Goal: Task Accomplishment & Management: Manage account settings

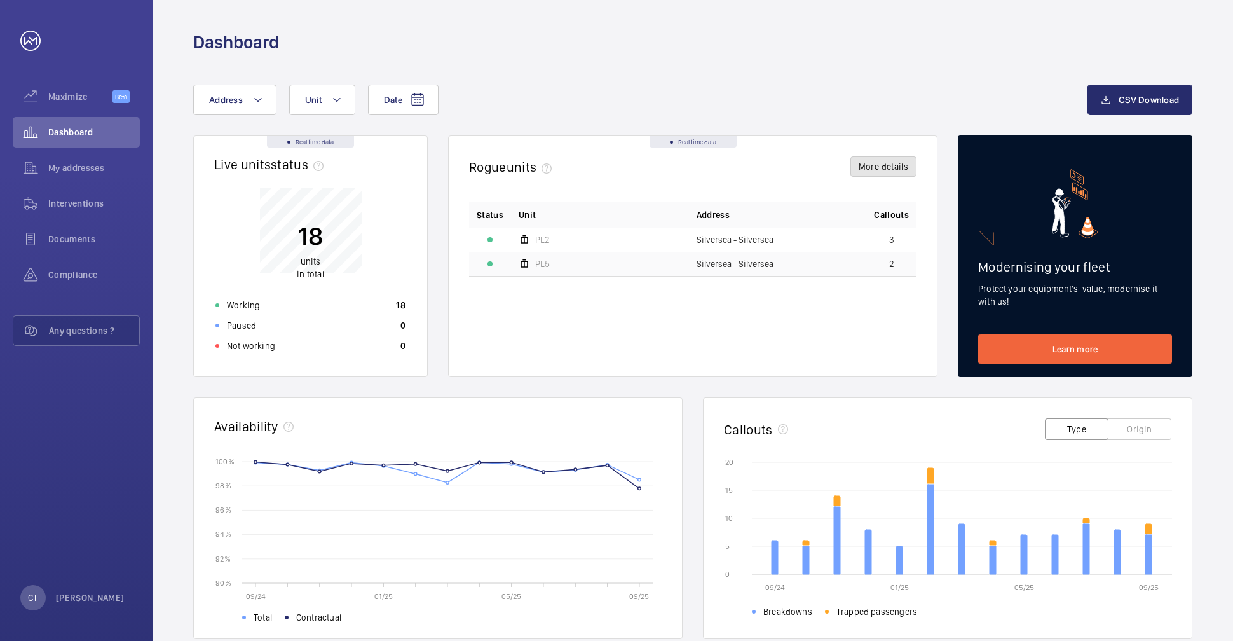
click at [888, 168] on button "More details" at bounding box center [883, 166] width 66 height 20
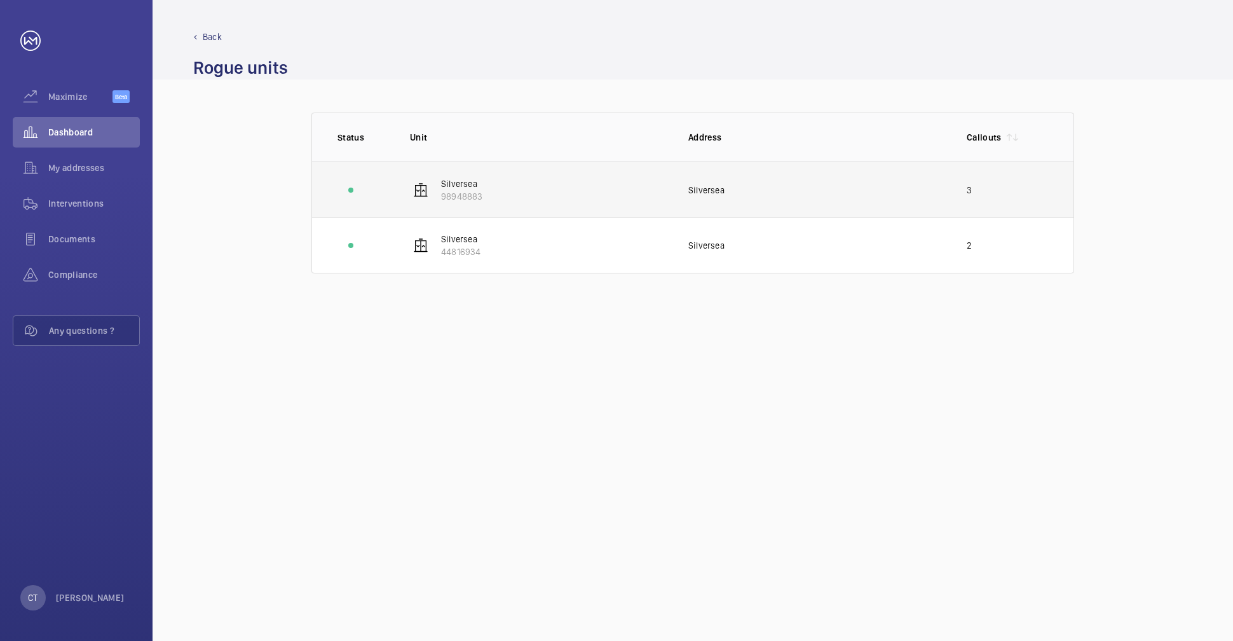
click at [474, 192] on p "98948883" at bounding box center [461, 196] width 41 height 13
click at [437, 181] on wm-front-device-cell "Silversea 98948883" at bounding box center [446, 189] width 72 height 25
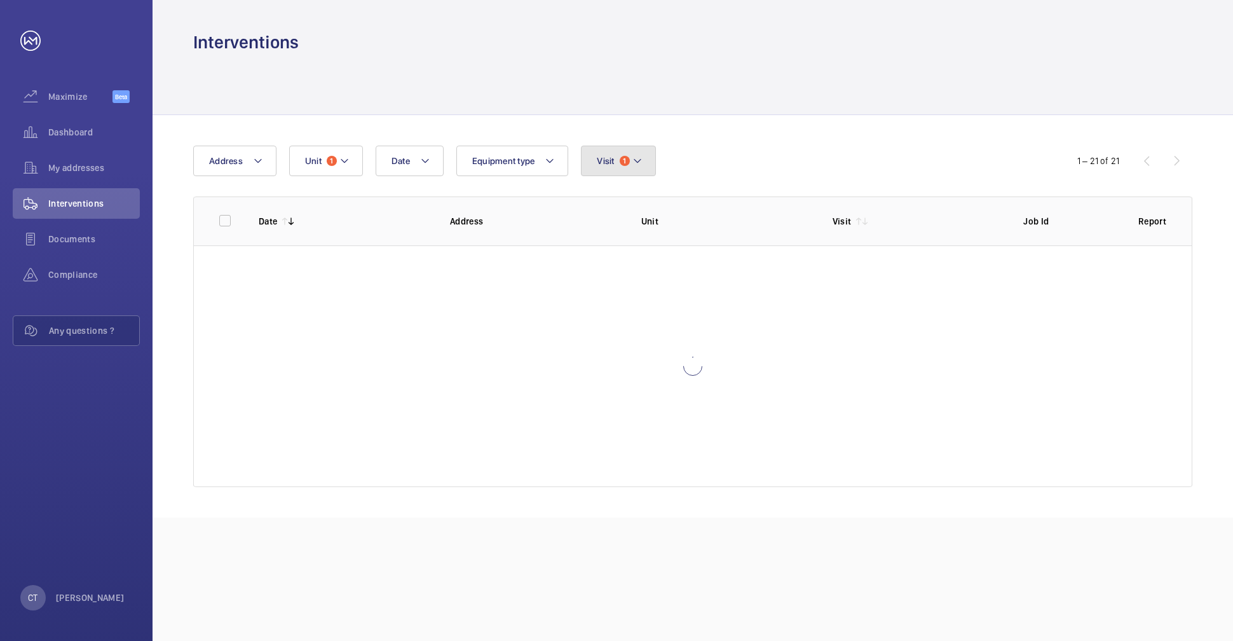
click at [604, 162] on span "Visit" at bounding box center [605, 161] width 17 height 10
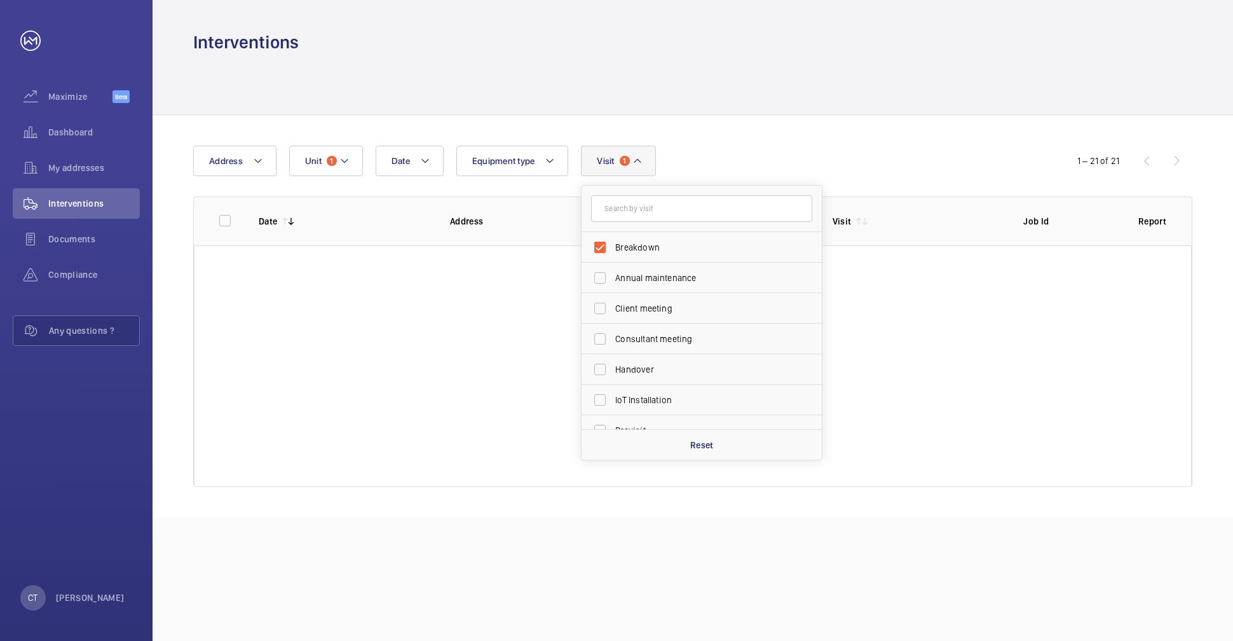
click at [604, 162] on span "Visit" at bounding box center [605, 161] width 17 height 10
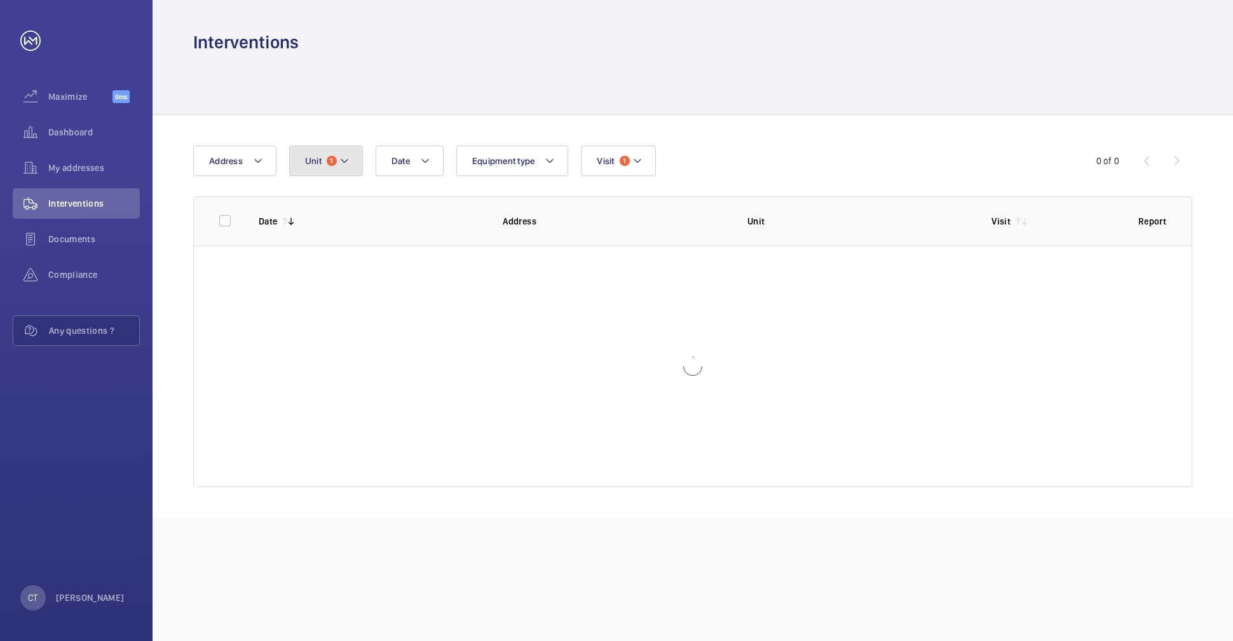
click at [327, 163] on span "1" at bounding box center [332, 161] width 10 height 10
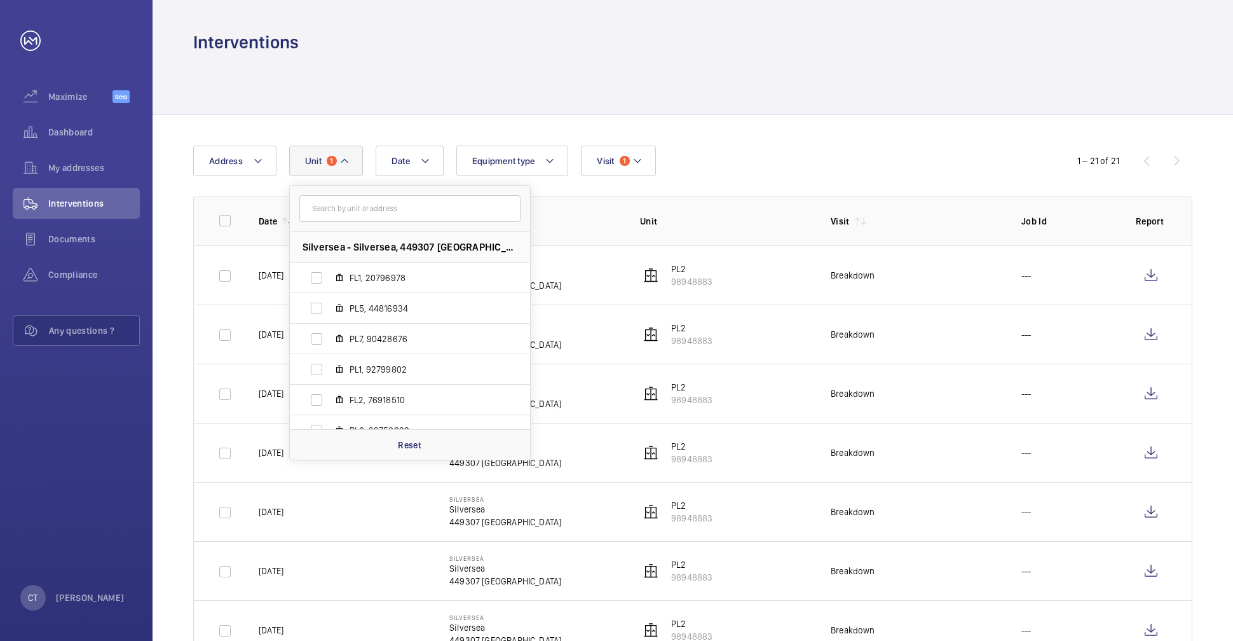
click at [1002, 111] on div at bounding box center [692, 84] width 999 height 60
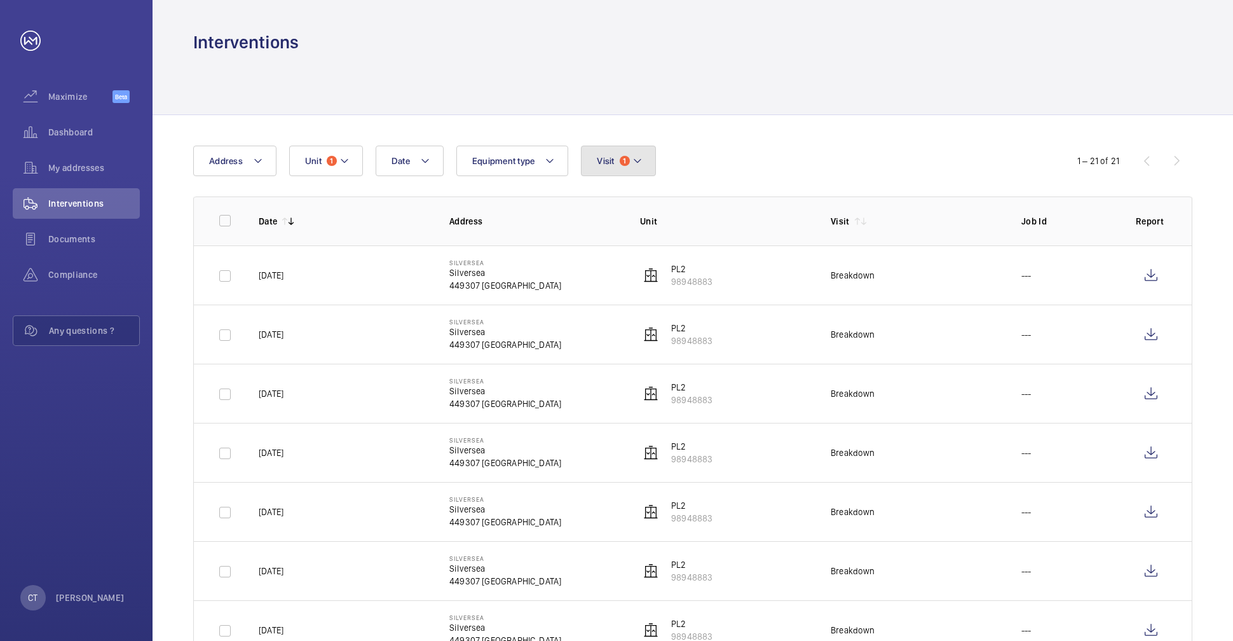
click at [617, 164] on button "Visit 1" at bounding box center [618, 161] width 74 height 31
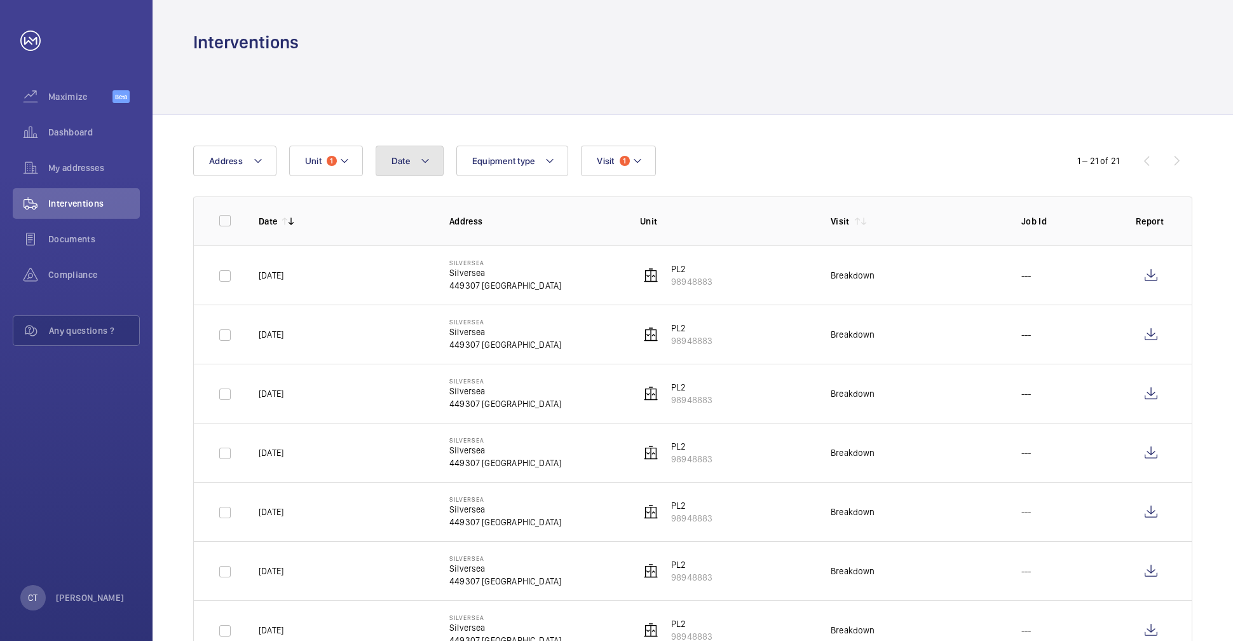
click at [405, 167] on button "Date" at bounding box center [410, 161] width 68 height 31
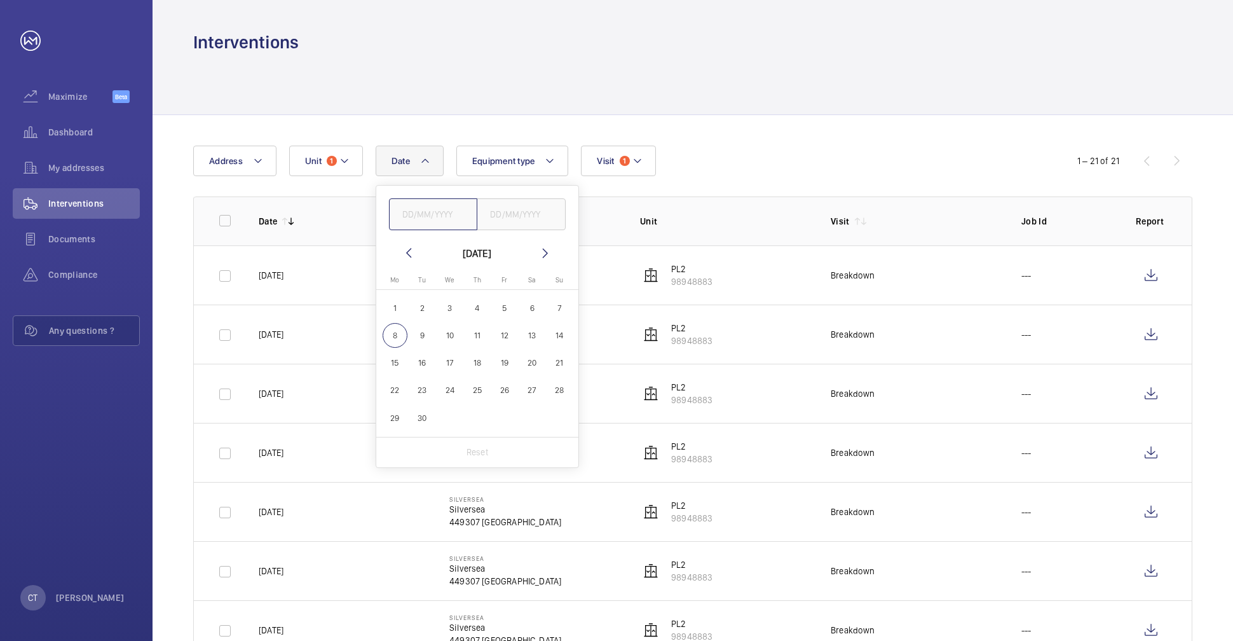
click at [392, 216] on input "text" at bounding box center [433, 214] width 89 height 32
click at [405, 252] on mat-icon at bounding box center [408, 252] width 15 height 15
click at [505, 307] on span "1" at bounding box center [504, 308] width 25 height 25
type input "01/08/2025"
click at [550, 257] on mat-icon at bounding box center [545, 252] width 15 height 15
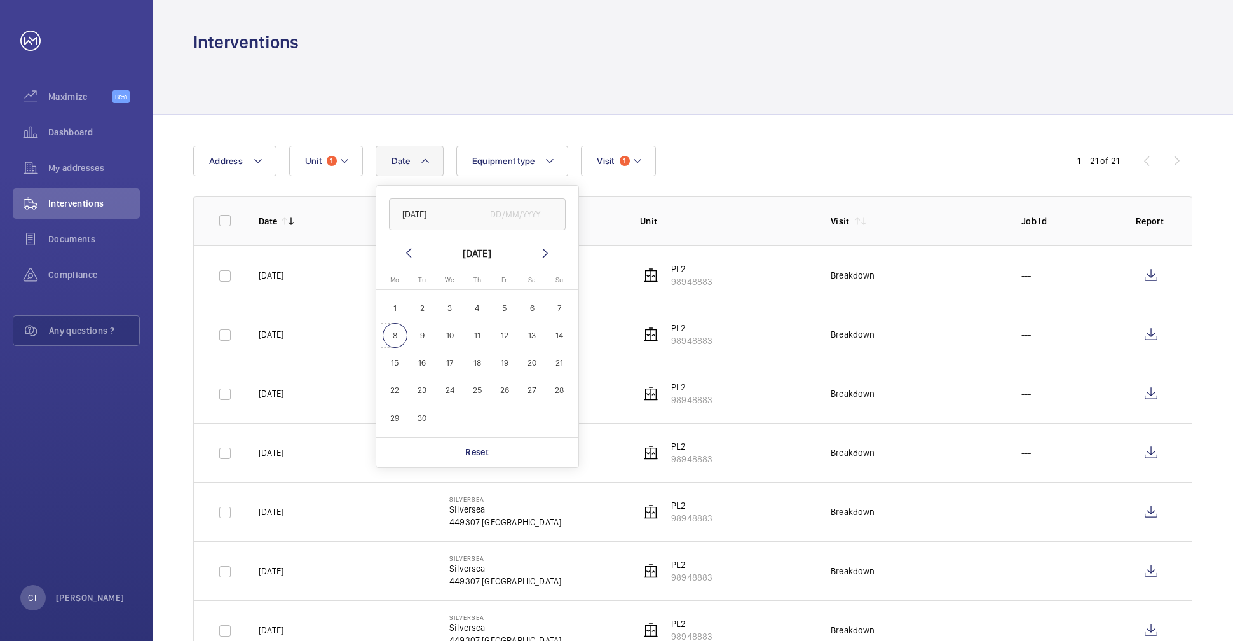
drag, startPoint x: 390, startPoint y: 331, endPoint x: 410, endPoint y: 338, distance: 21.7
click at [390, 331] on span "8" at bounding box center [395, 335] width 25 height 25
type input "08/09/2025"
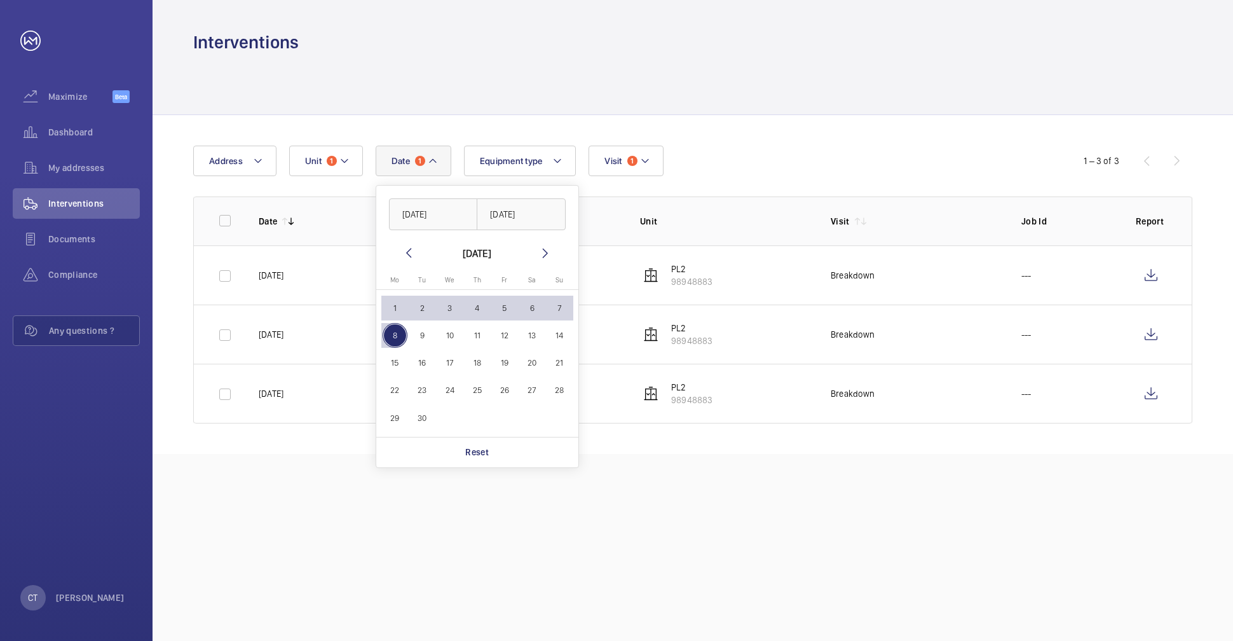
click at [868, 116] on div "Date 1 01/08/2025 08/09/2025 September 2025 Monday Mo Tuesday Tu Wednesday We T…" at bounding box center [693, 284] width 1081 height 339
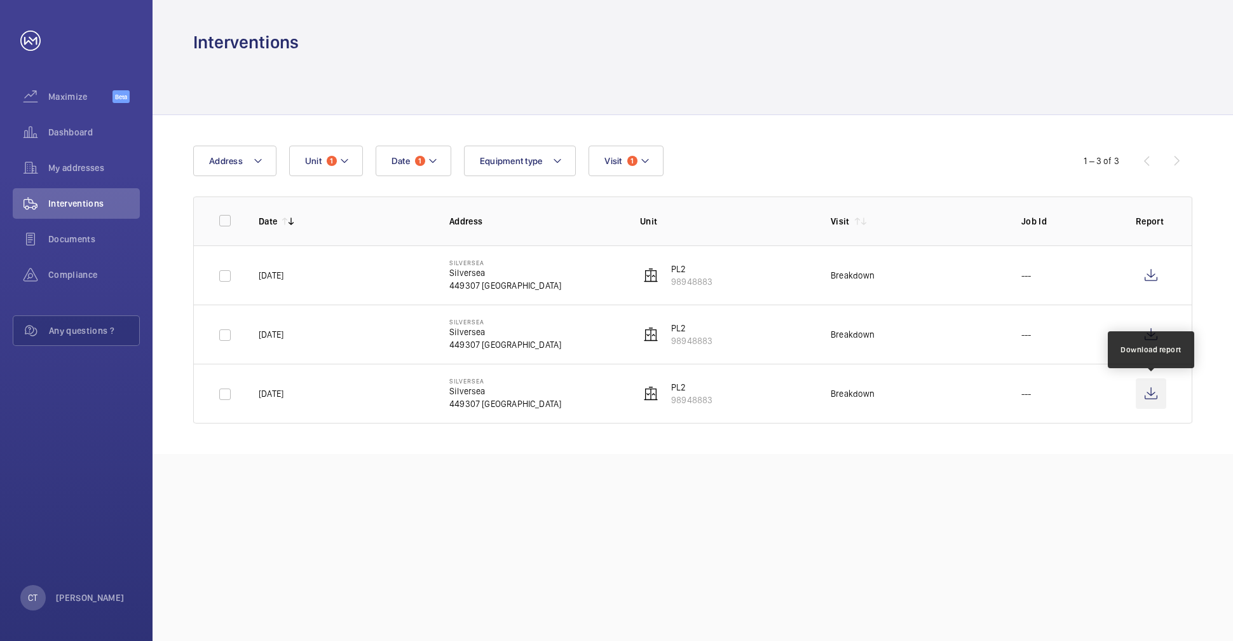
click at [1159, 387] on wm-front-icon-button at bounding box center [1151, 393] width 31 height 31
click at [1146, 386] on wm-front-icon-button at bounding box center [1151, 393] width 31 height 31
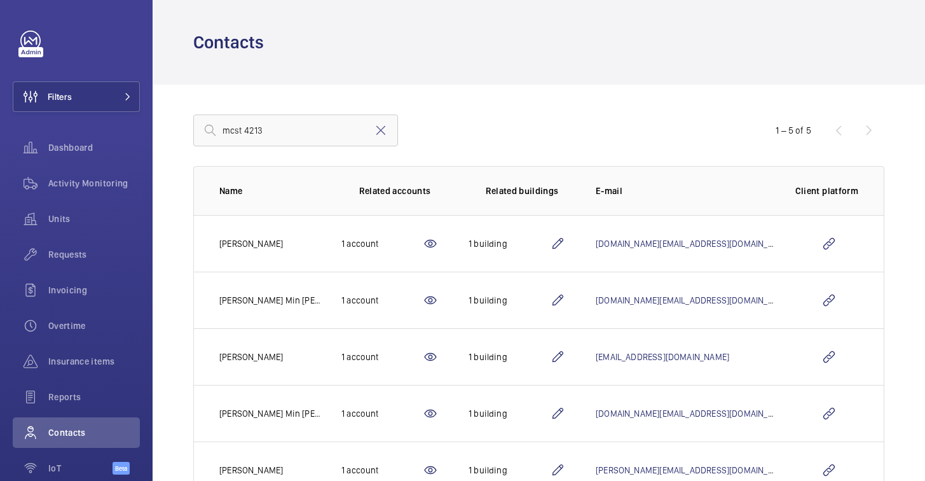
scroll to position [48, 0]
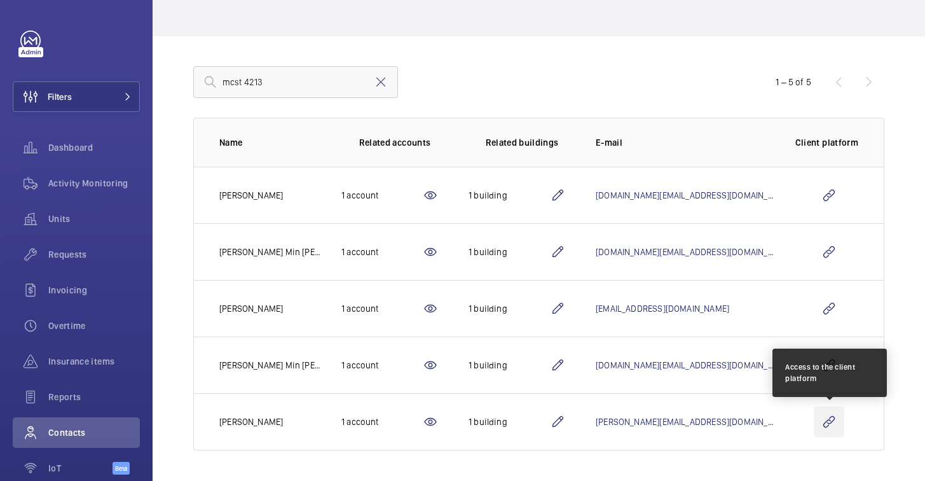
click at [830, 428] on wm-front-icon-button at bounding box center [829, 421] width 31 height 31
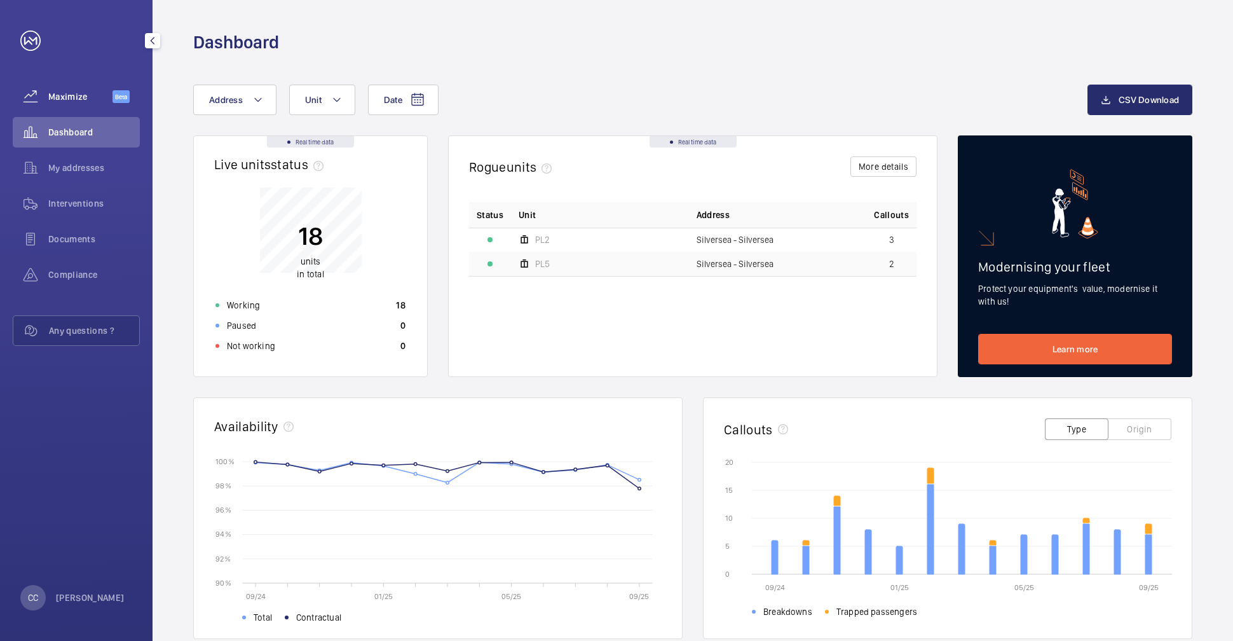
click at [59, 99] on span "Maximize" at bounding box center [80, 96] width 64 height 13
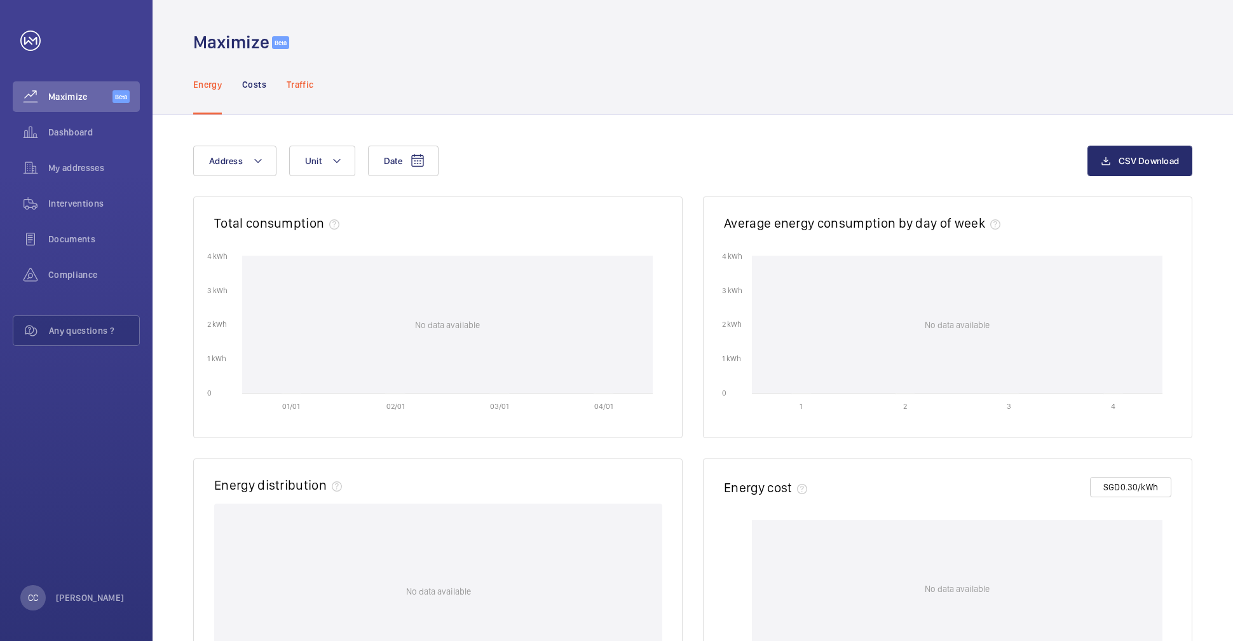
click at [304, 87] on p "Traffic" at bounding box center [300, 84] width 27 height 13
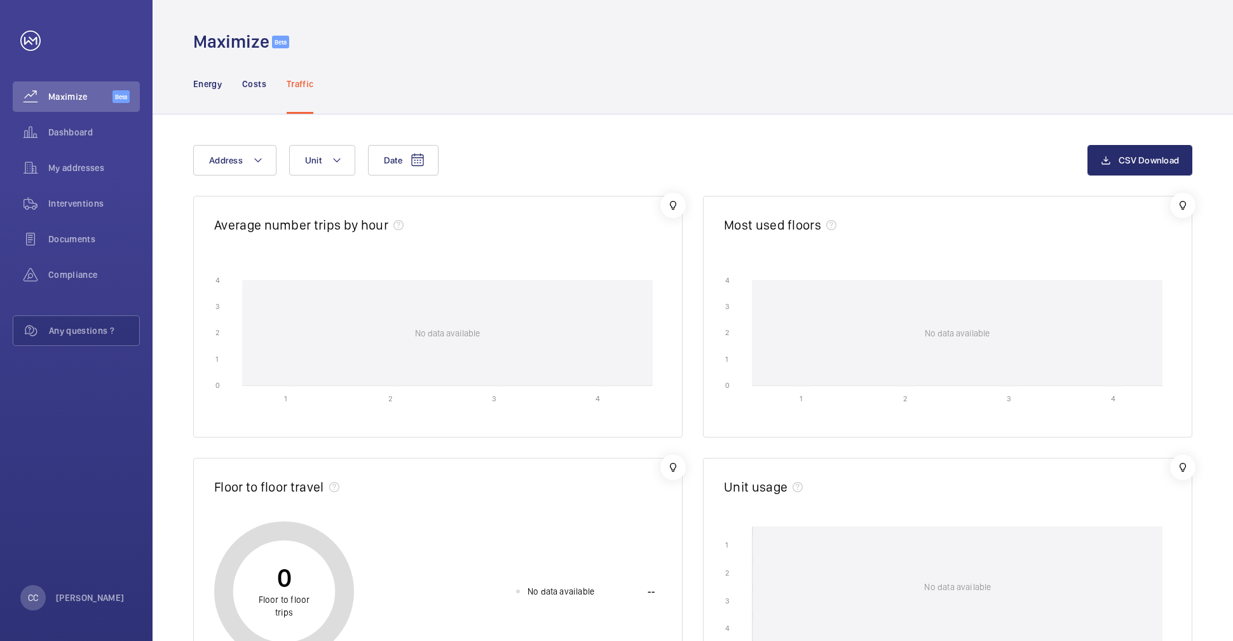
scroll to position [4, 0]
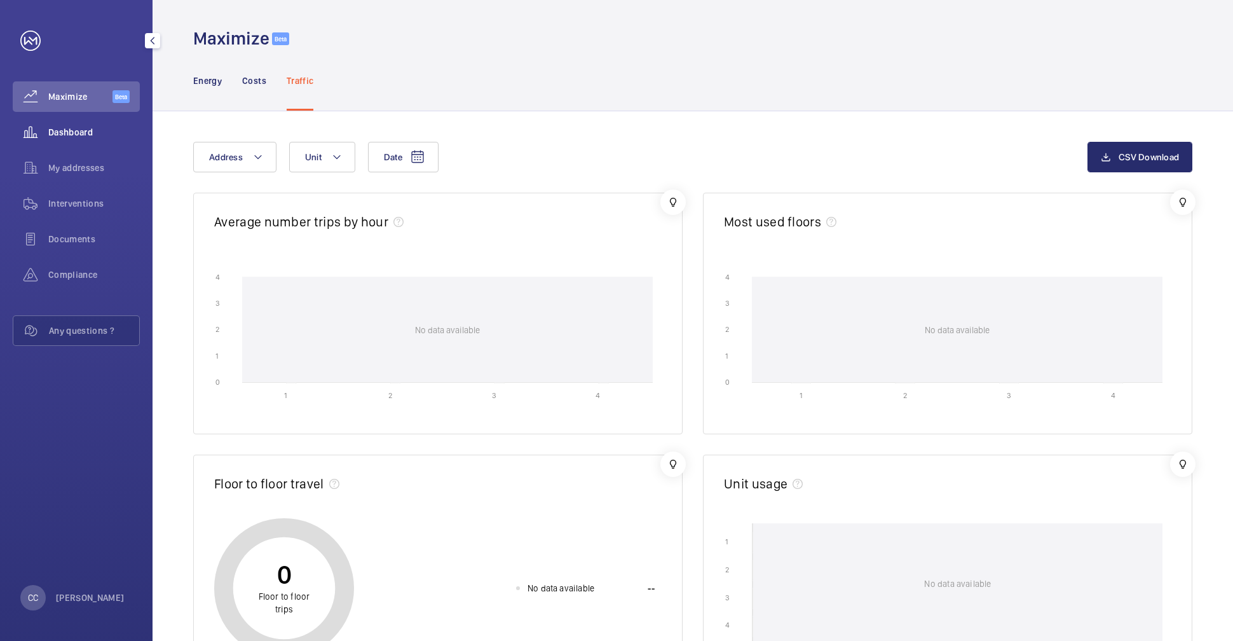
click at [63, 130] on span "Dashboard" at bounding box center [94, 132] width 92 height 13
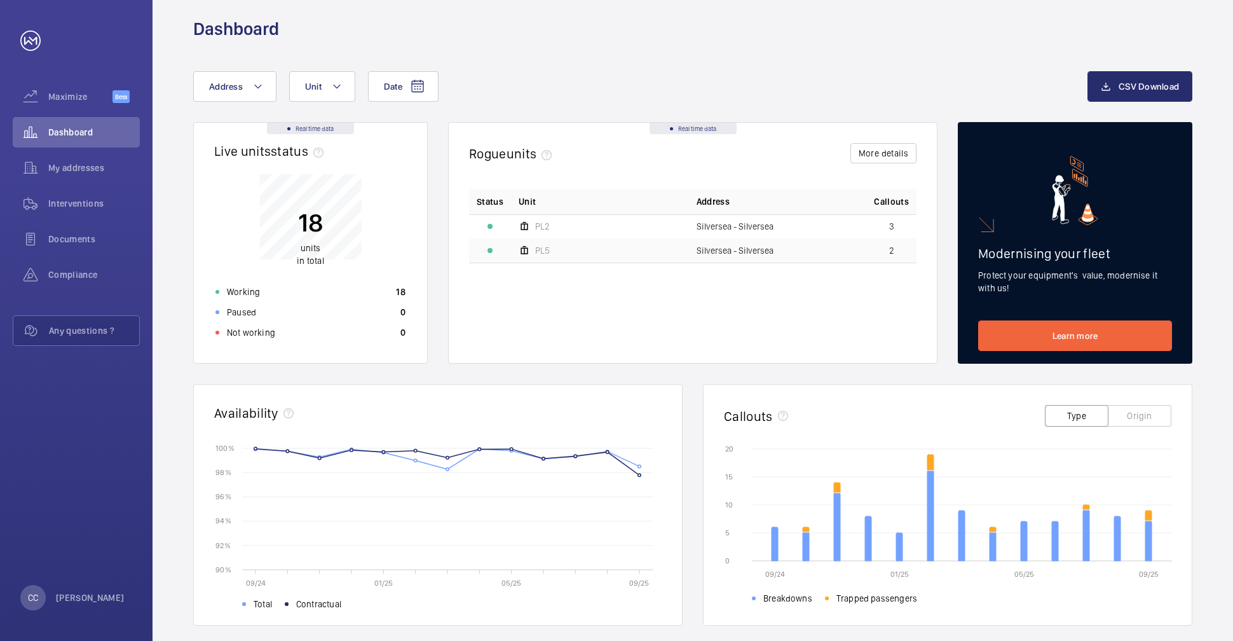
scroll to position [24, 0]
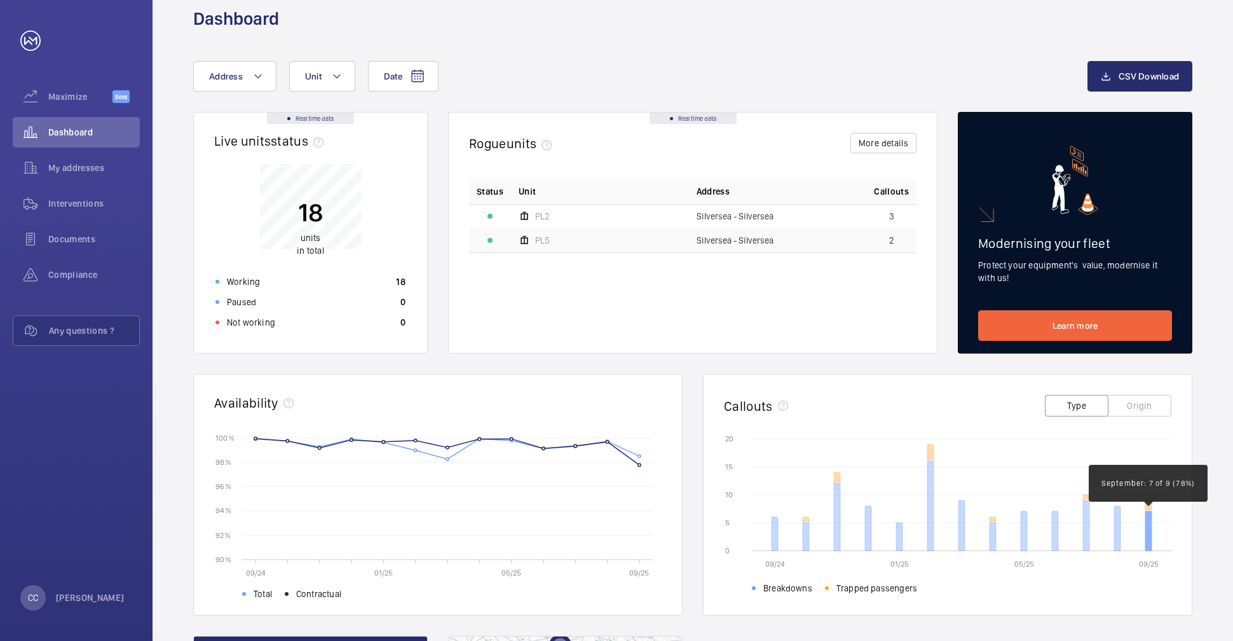
click at [1149, 549] on icon at bounding box center [1148, 530] width 6 height 39
click at [1149, 535] on icon at bounding box center [1148, 530] width 6 height 39
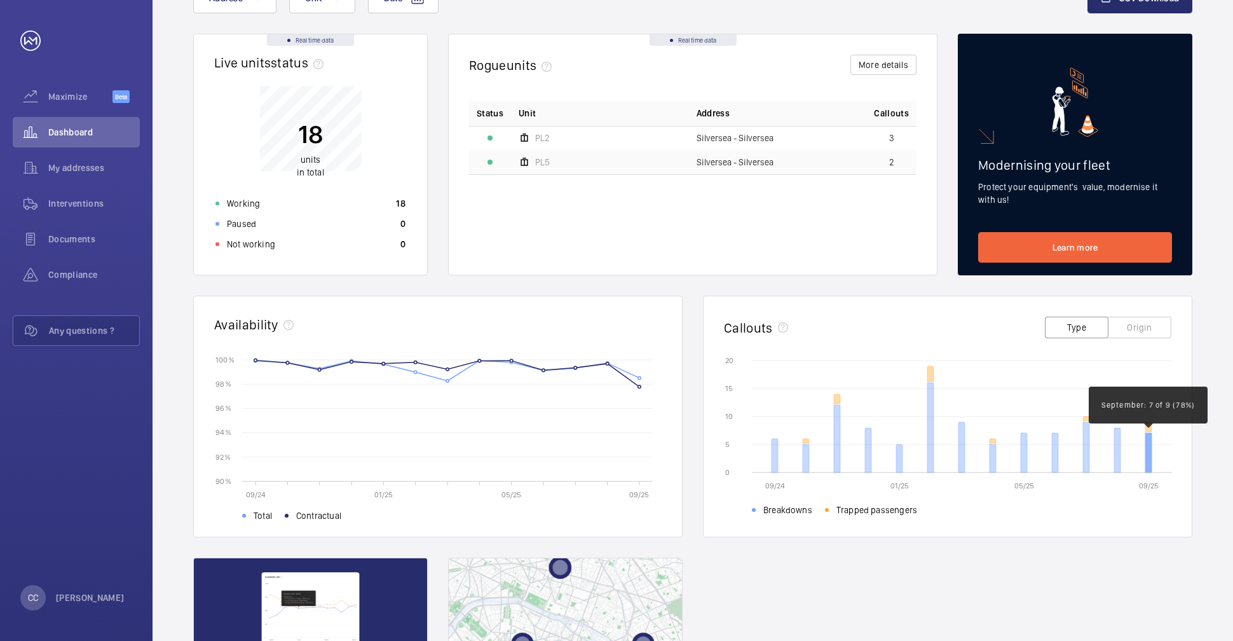
click at [1149, 451] on icon at bounding box center [1148, 452] width 6 height 39
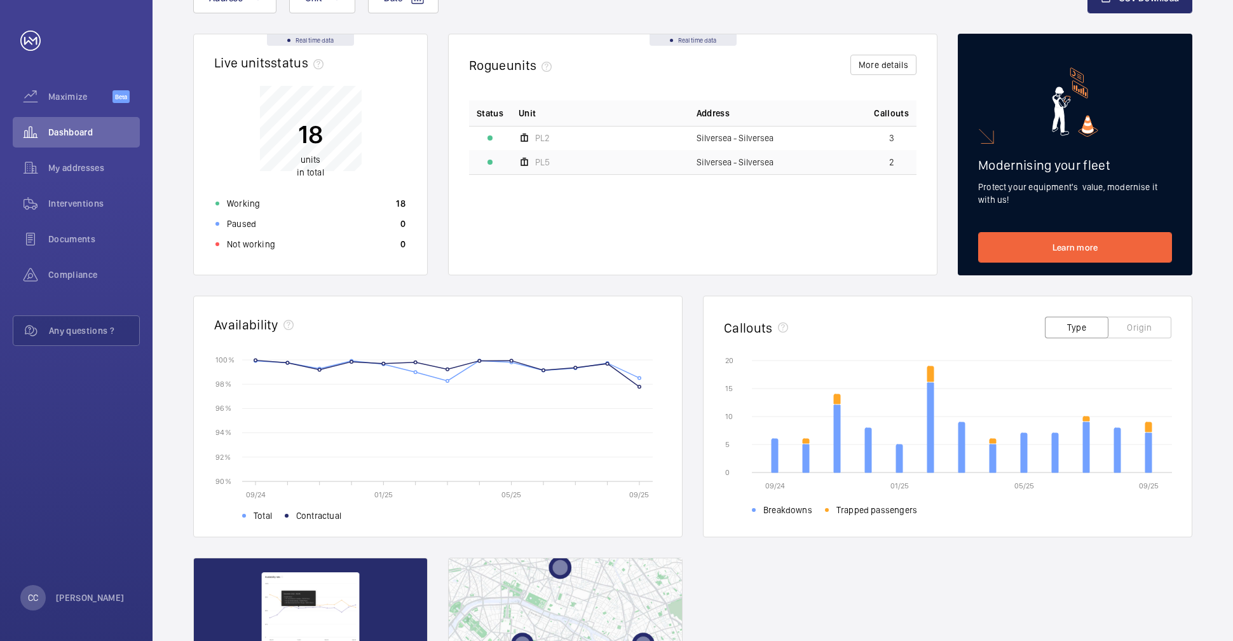
click at [1137, 327] on button "Origin" at bounding box center [1140, 328] width 64 height 22
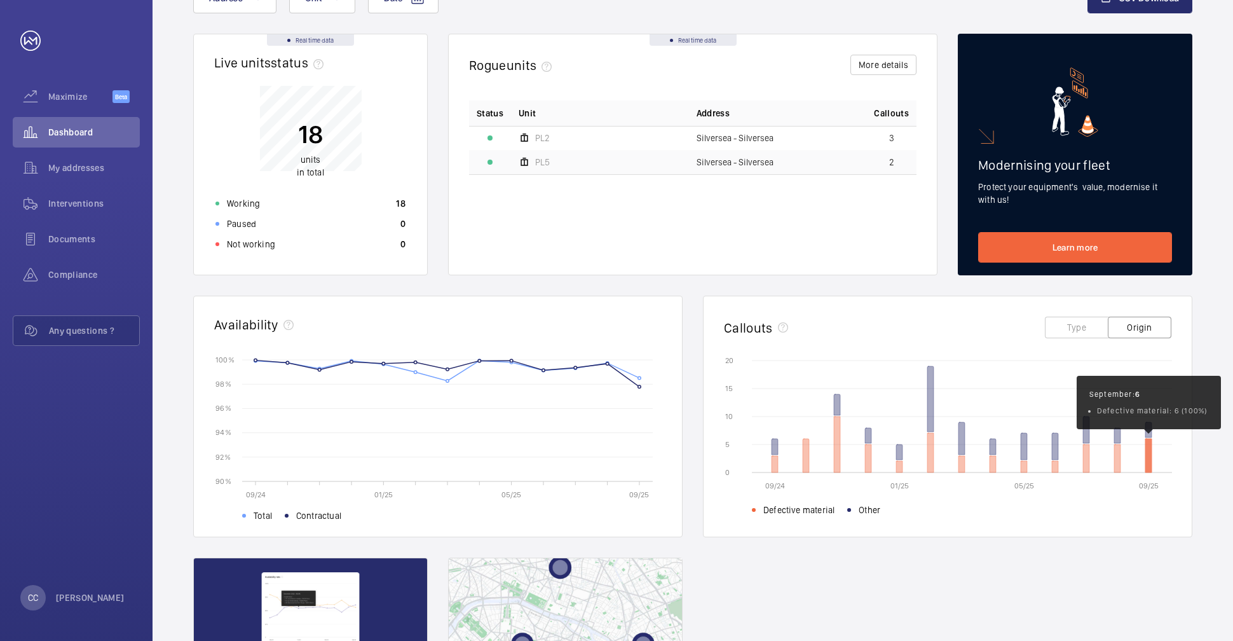
click at [1151, 457] on icon at bounding box center [1148, 456] width 6 height 34
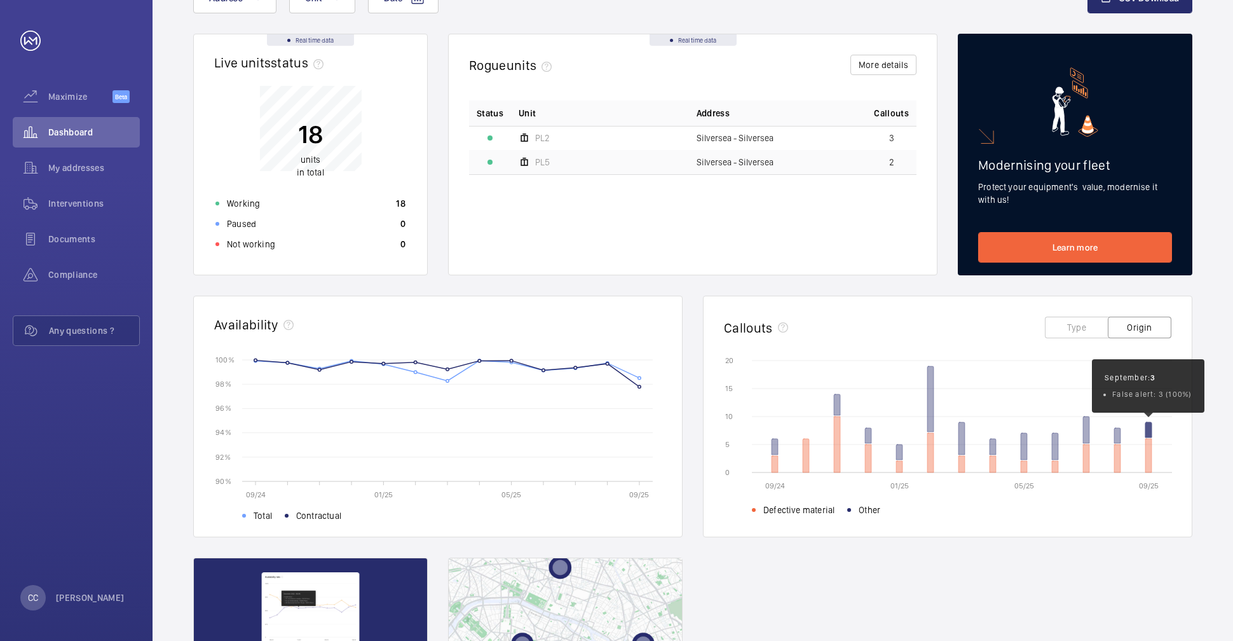
click at [1147, 433] on icon at bounding box center [1148, 429] width 6 height 15
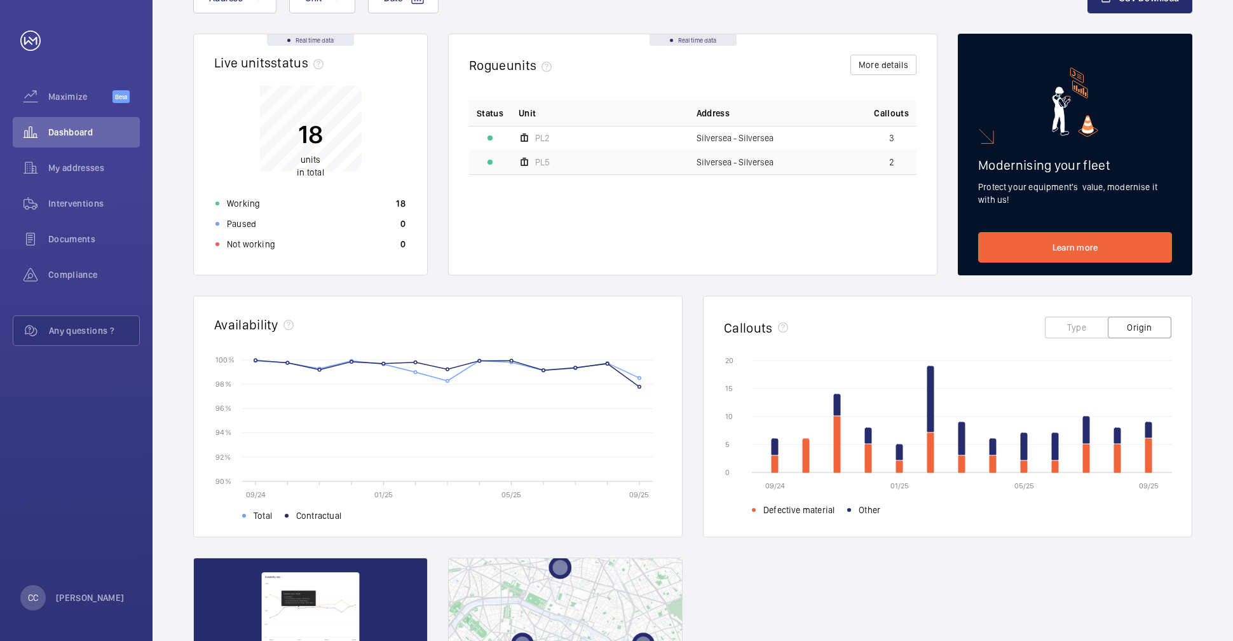
drag, startPoint x: 1127, startPoint y: 334, endPoint x: 1110, endPoint y: 327, distance: 18.3
click at [1127, 334] on button "Origin" at bounding box center [1140, 328] width 64 height 22
click at [1070, 327] on button "Type" at bounding box center [1077, 328] width 64 height 22
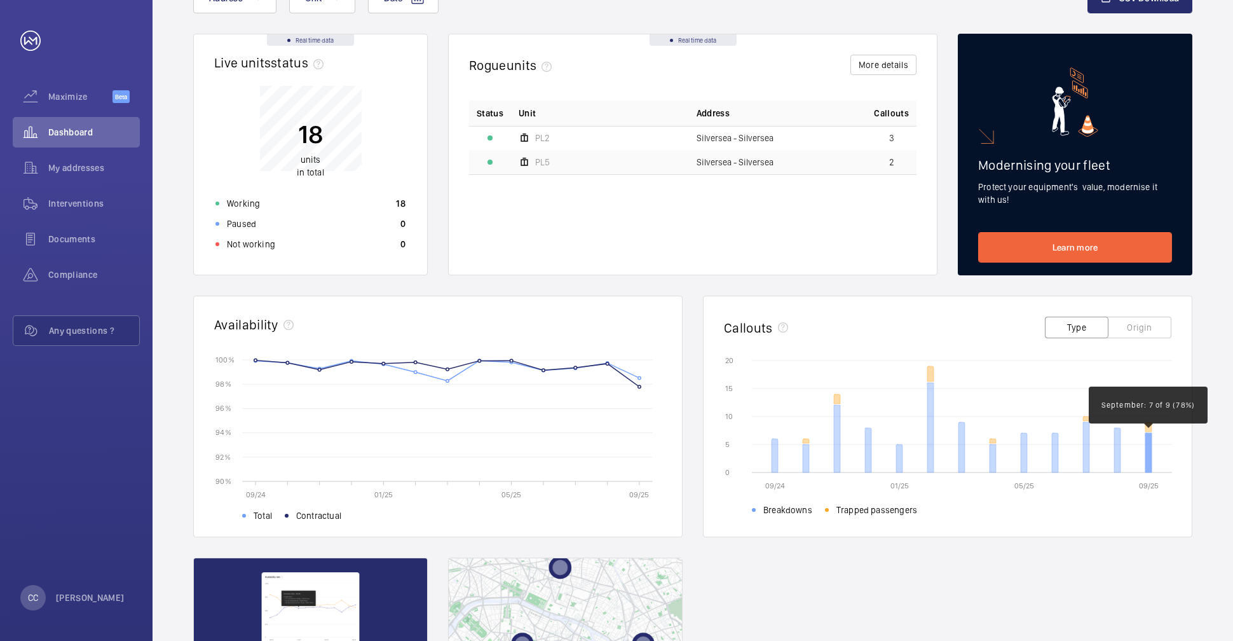
click at [1147, 449] on icon at bounding box center [1148, 452] width 6 height 39
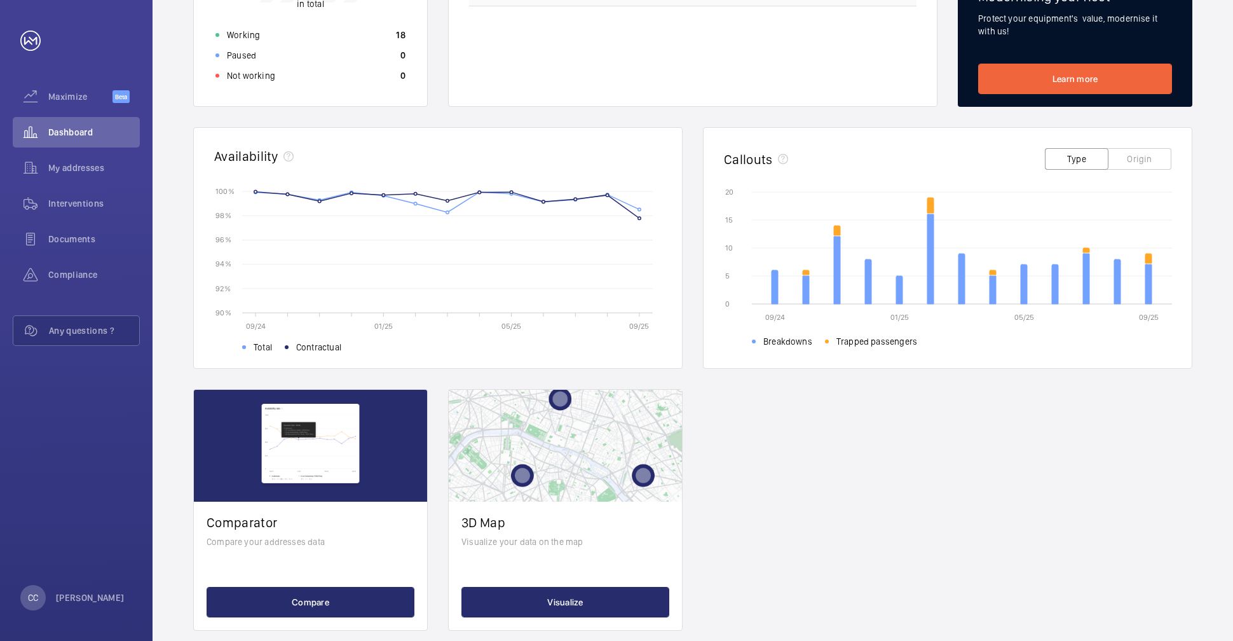
scroll to position [271, 0]
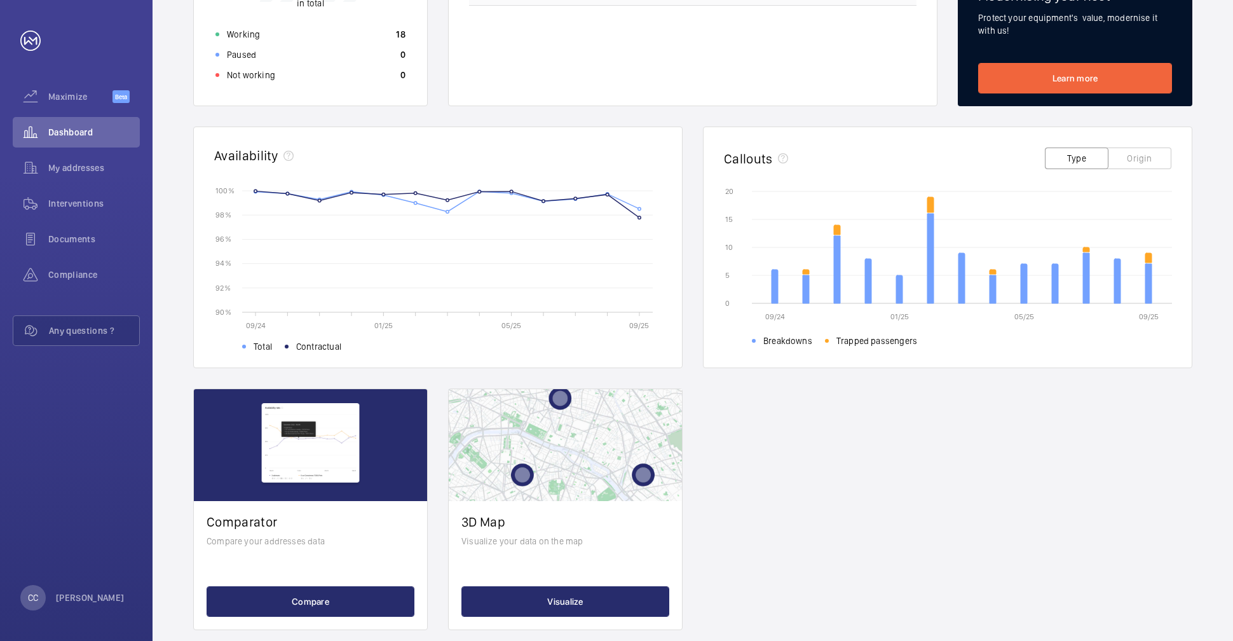
click at [840, 343] on span "Trapped passengers" at bounding box center [876, 340] width 81 height 13
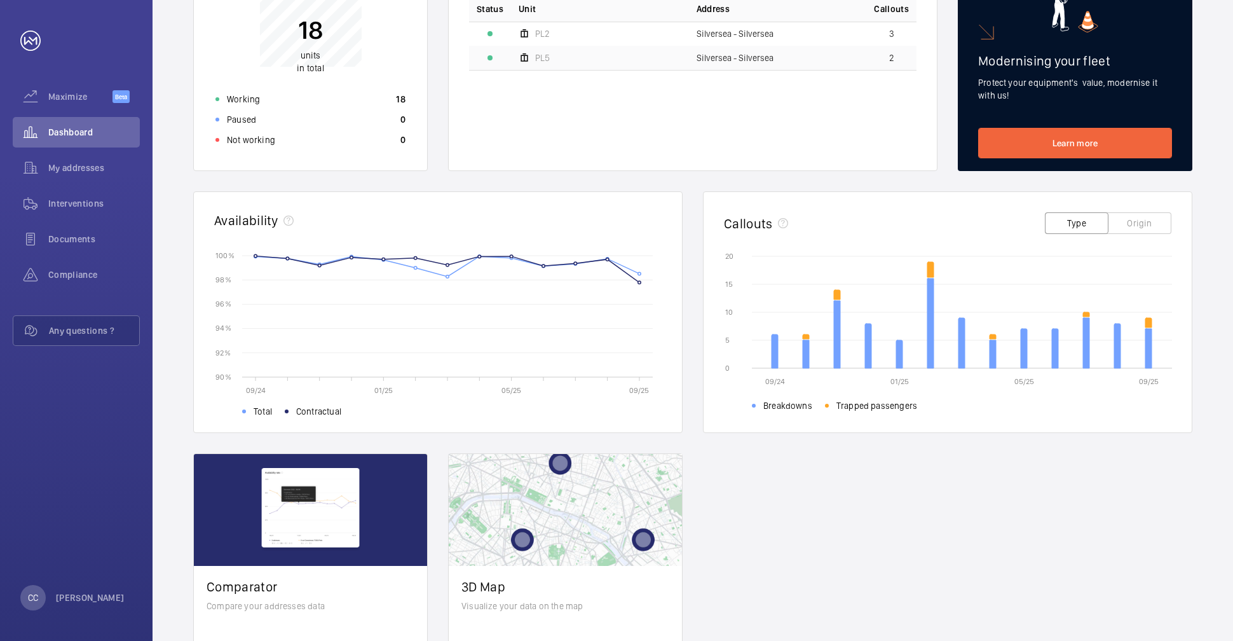
scroll to position [204, 0]
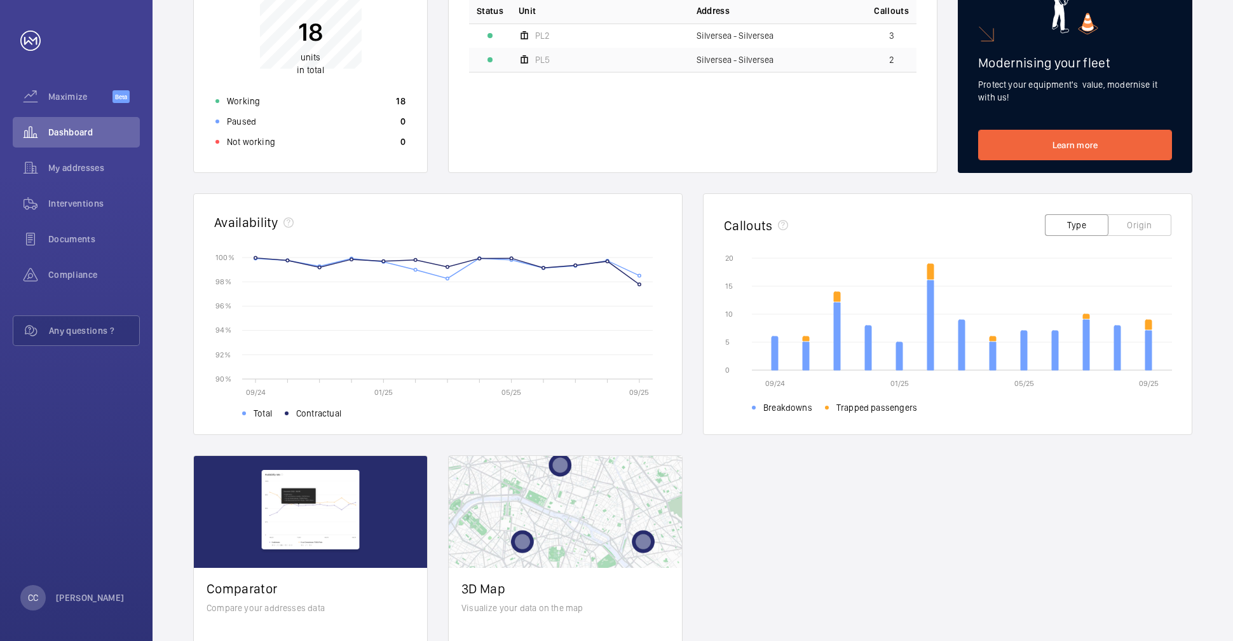
click at [1131, 230] on button "Origin" at bounding box center [1140, 225] width 64 height 22
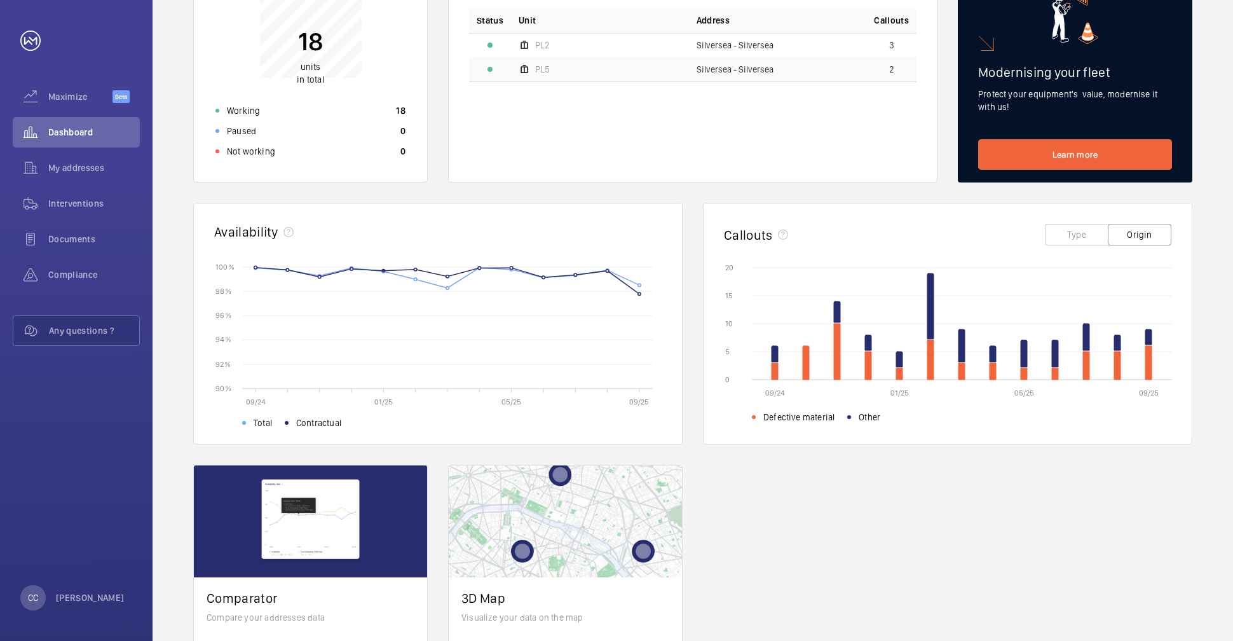
scroll to position [0, 0]
